Goal: Information Seeking & Learning: Learn about a topic

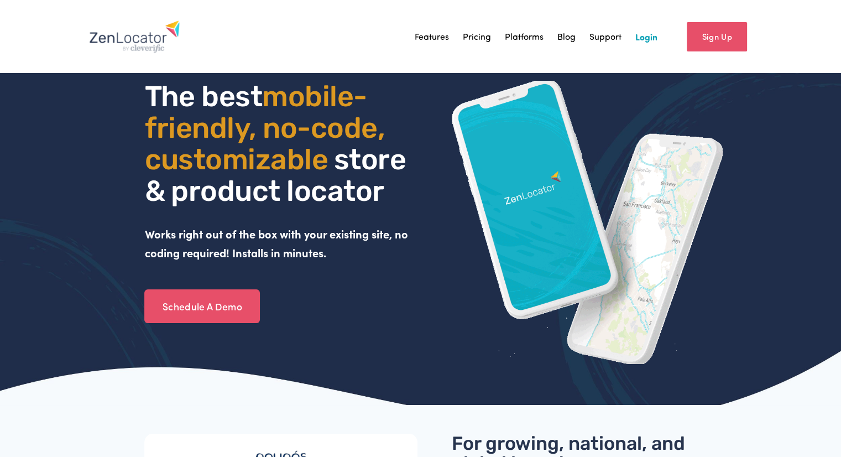
click at [604, 37] on link "Support" at bounding box center [606, 36] width 32 height 17
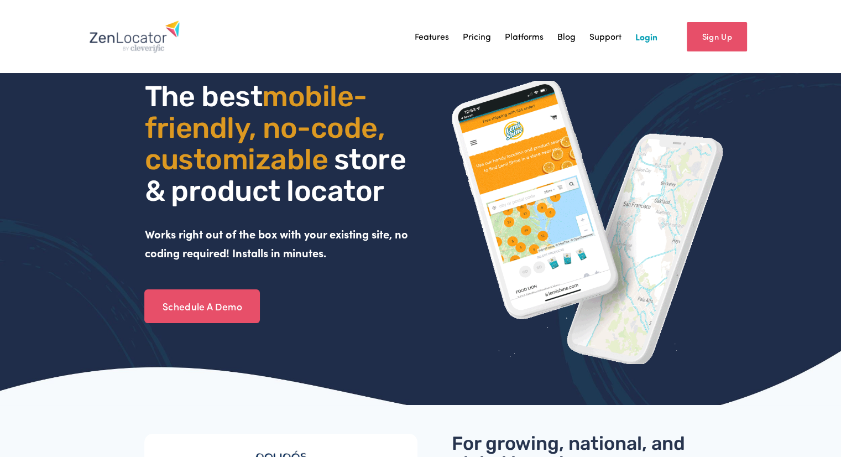
click at [431, 33] on link "Features" at bounding box center [432, 36] width 34 height 17
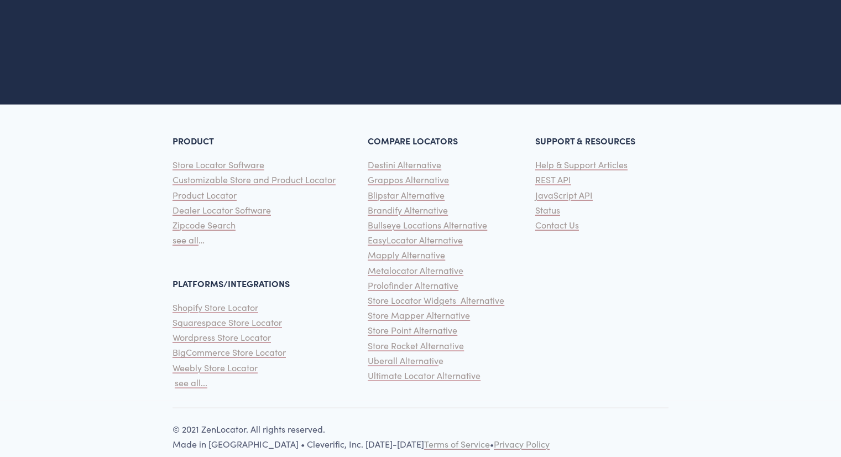
scroll to position [2397, 0]
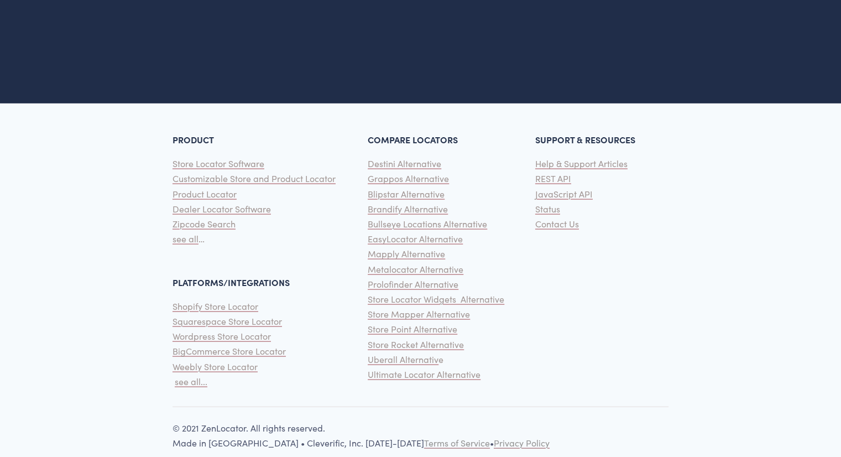
click at [560, 198] on span "JavaScript API" at bounding box center [564, 194] width 58 height 12
click at [562, 181] on span "REST API" at bounding box center [553, 179] width 36 height 12
